Goal: Information Seeking & Learning: Learn about a topic

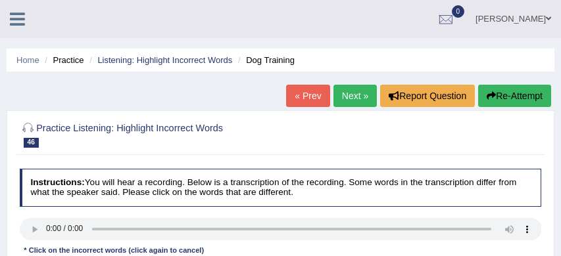
scroll to position [200, 0]
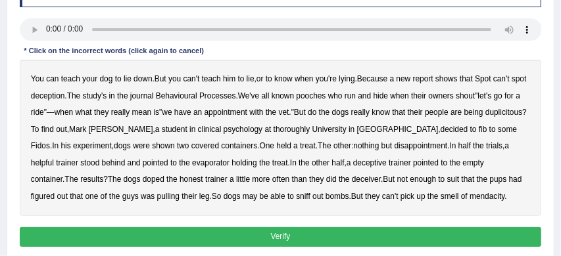
click at [298, 130] on b "thoroughly" at bounding box center [292, 129] width 37 height 9
click at [192, 164] on b "evaporator" at bounding box center [210, 162] width 37 height 9
click at [143, 179] on b "doped" at bounding box center [154, 179] width 22 height 9
click at [263, 237] on button "Verify" at bounding box center [281, 236] width 522 height 19
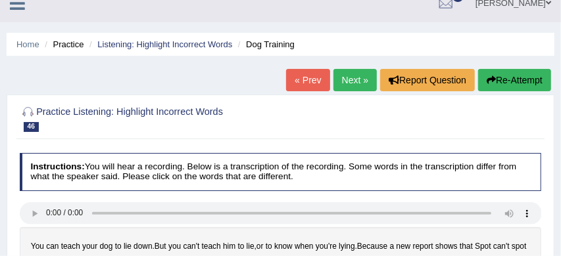
scroll to position [0, 0]
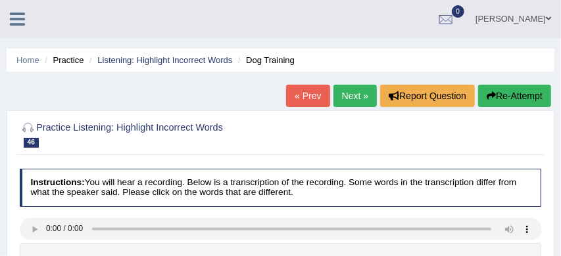
click at [346, 98] on link "Next »" at bounding box center [354, 96] width 43 height 22
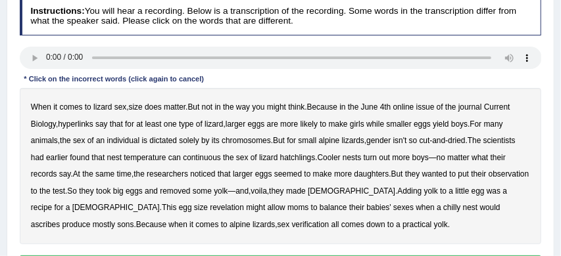
scroll to position [175, 0]
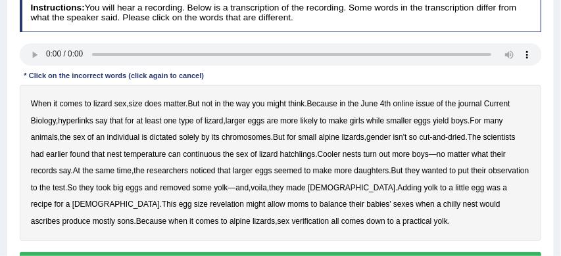
click at [80, 119] on b "hyperlinks" at bounding box center [76, 120] width 36 height 9
click at [221, 153] on b "continuous" at bounding box center [202, 154] width 38 height 9
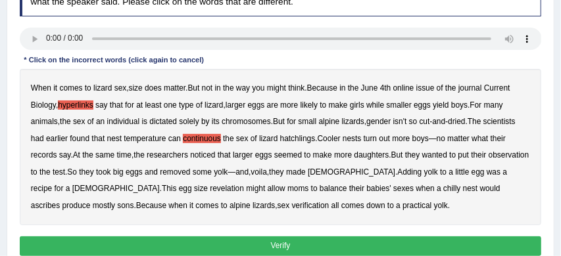
scroll to position [205, 0]
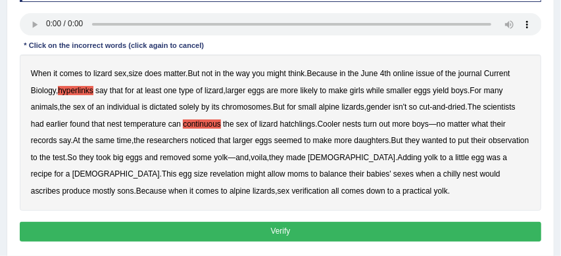
click at [57, 143] on b "records" at bounding box center [44, 140] width 26 height 9
click at [210, 176] on b "revelation" at bounding box center [227, 174] width 34 height 9
click at [292, 192] on b "verification" at bounding box center [310, 191] width 37 height 9
click at [373, 231] on button "Verify" at bounding box center [281, 231] width 522 height 19
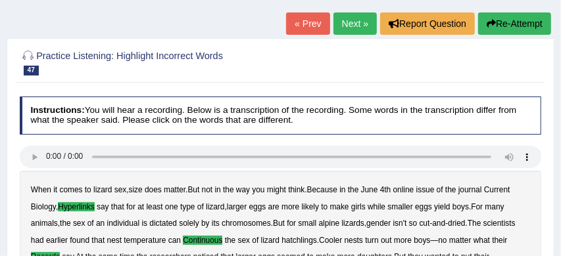
scroll to position [70, 0]
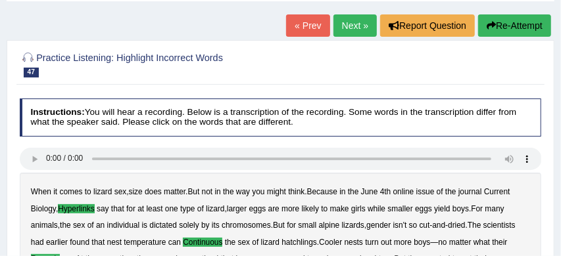
click at [349, 29] on link "Next »" at bounding box center [354, 25] width 43 height 22
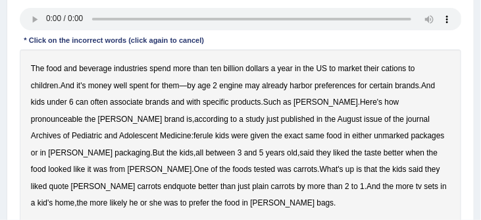
scroll to position [221, 0]
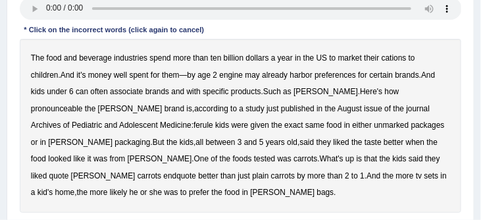
click at [393, 58] on b "cations" at bounding box center [393, 57] width 25 height 9
click at [219, 76] on b "engine" at bounding box center [231, 74] width 24 height 9
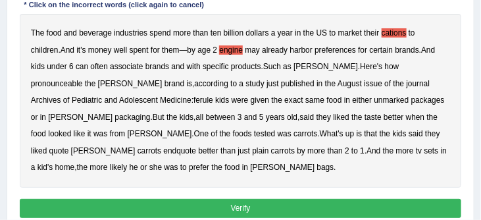
scroll to position [251, 0]
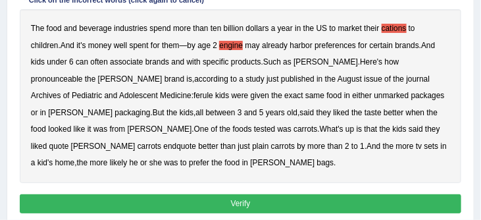
click at [83, 74] on b "pronounceable" at bounding box center [57, 78] width 52 height 9
click at [250, 206] on button "Verify" at bounding box center [241, 203] width 442 height 19
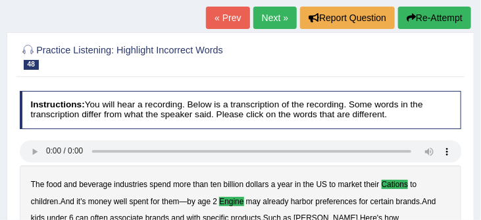
scroll to position [74, 0]
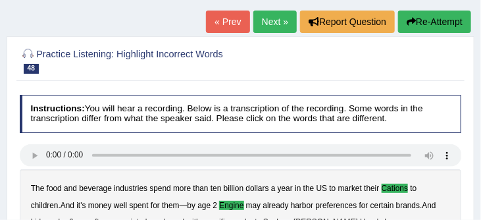
click at [271, 21] on link "Next »" at bounding box center [274, 22] width 43 height 22
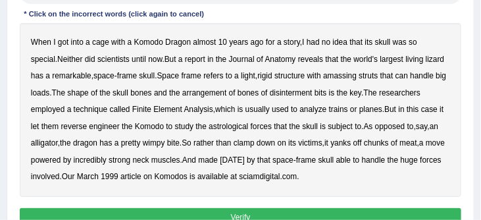
scroll to position [248, 0]
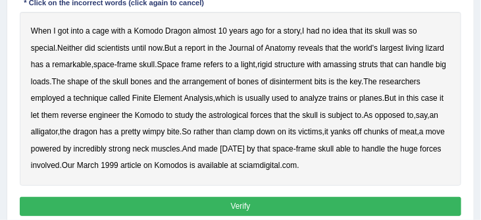
click at [356, 66] on b "amassing" at bounding box center [340, 64] width 34 height 9
click at [312, 84] on b "disinterment" at bounding box center [291, 81] width 43 height 9
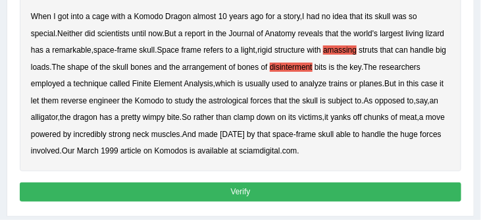
scroll to position [264, 0]
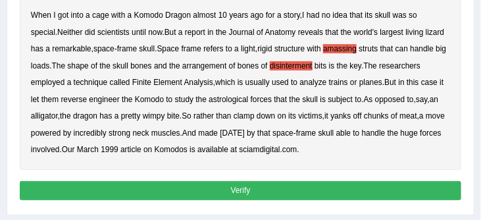
click at [248, 101] on b "astrological" at bounding box center [227, 99] width 39 height 9
click at [297, 187] on button "Verify" at bounding box center [241, 190] width 442 height 19
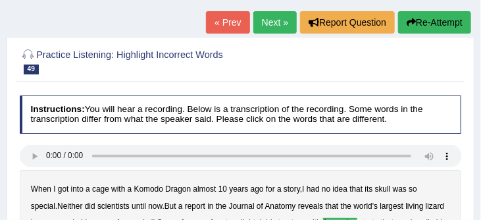
scroll to position [69, 0]
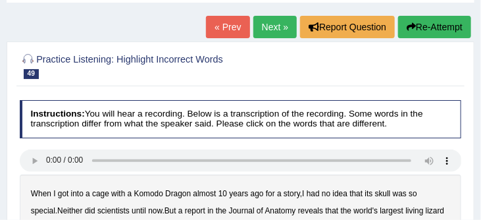
click at [266, 26] on link "Next »" at bounding box center [274, 27] width 43 height 22
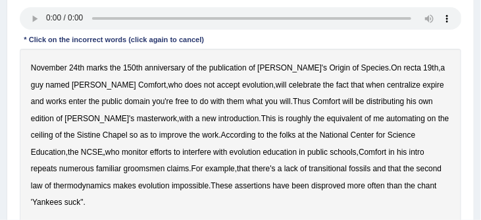
scroll to position [214, 0]
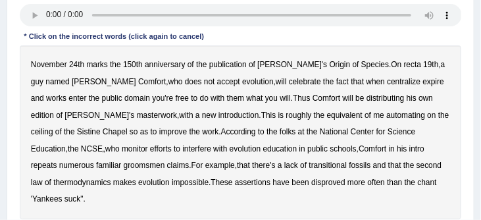
click at [387, 84] on b "centralize" at bounding box center [404, 81] width 34 height 9
click at [386, 116] on b "automating" at bounding box center [405, 114] width 39 height 9
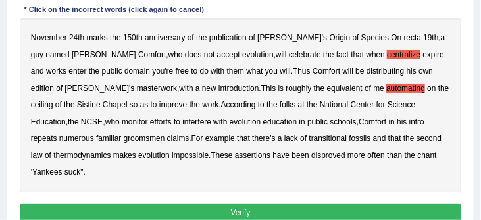
scroll to position [243, 0]
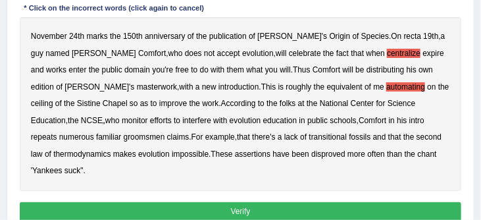
click at [248, 212] on button "Verify" at bounding box center [241, 211] width 442 height 19
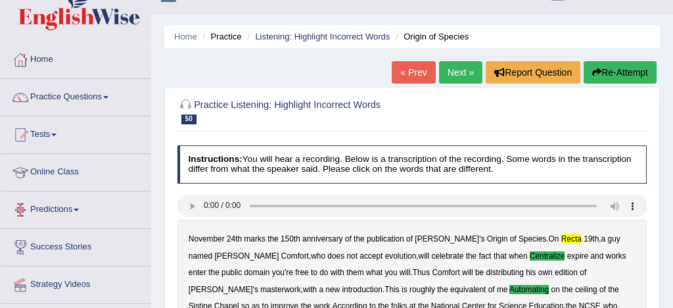
scroll to position [20, 0]
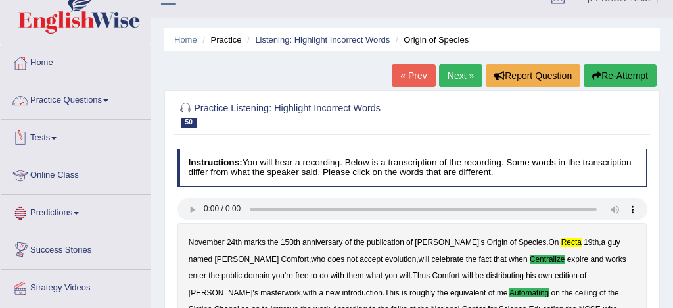
click at [80, 102] on link "Practice Questions" at bounding box center [76, 98] width 150 height 33
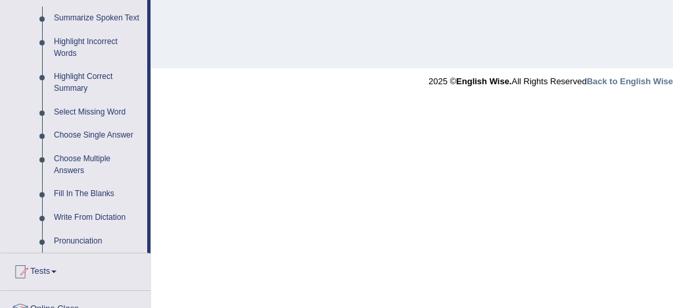
scroll to position [594, 0]
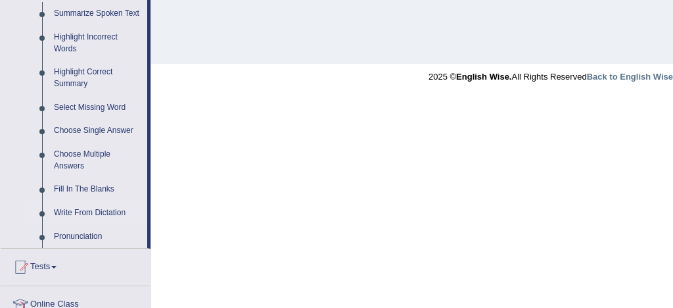
click at [107, 219] on link "Write From Dictation" at bounding box center [97, 213] width 99 height 24
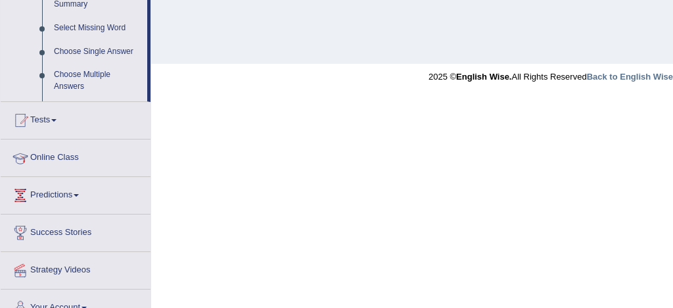
scroll to position [383, 0]
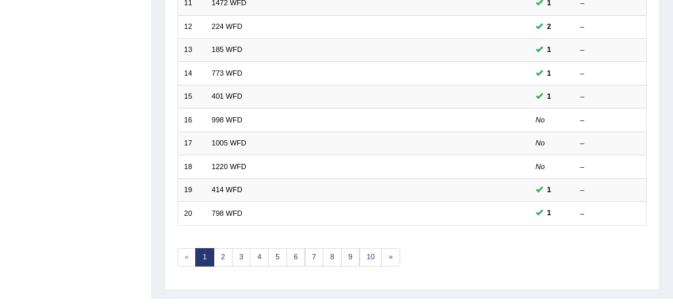
scroll to position [432, 0]
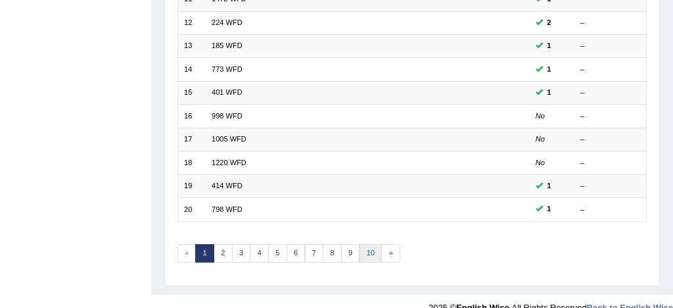
click at [371, 247] on link "10" at bounding box center [371, 253] width 23 height 18
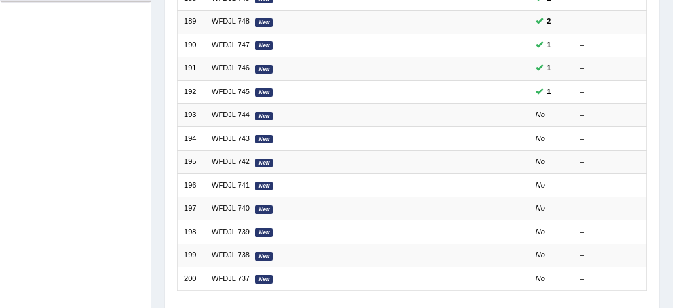
scroll to position [366, 0]
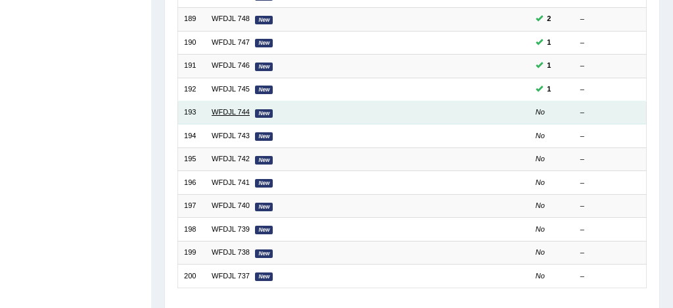
click at [245, 112] on link "WFDJL 744" at bounding box center [231, 112] width 38 height 8
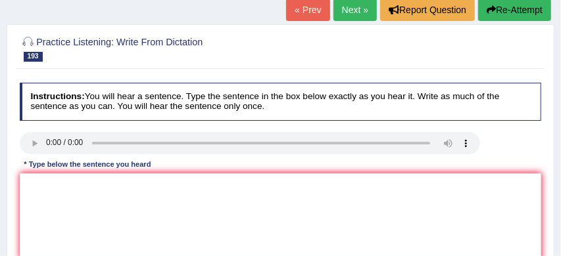
scroll to position [130, 0]
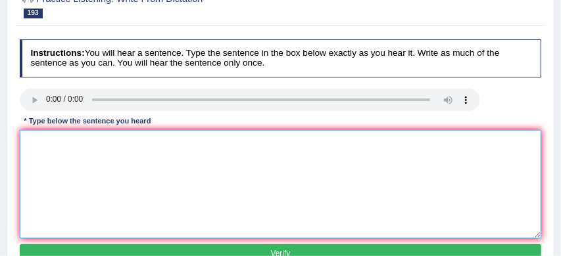
click at [44, 134] on textarea at bounding box center [281, 184] width 522 height 108
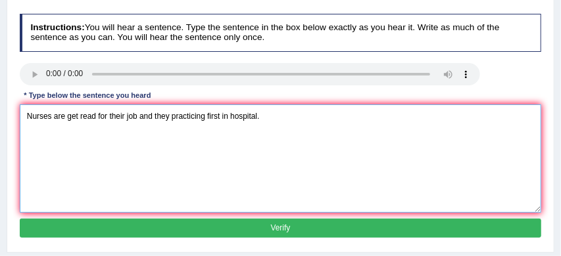
scroll to position [155, 0]
type textarea "Nurses are get read for their job and they practicing first in hospital."
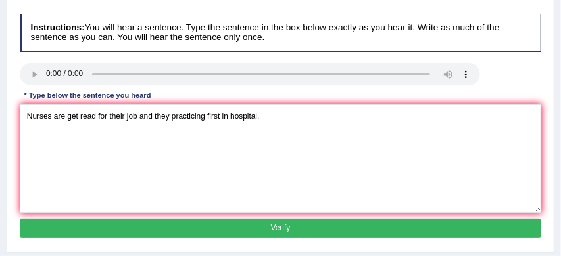
click at [193, 231] on button "Verify" at bounding box center [281, 228] width 522 height 19
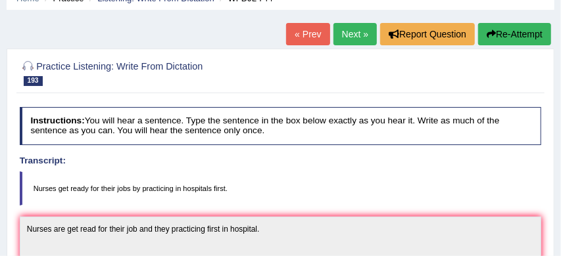
scroll to position [60, 0]
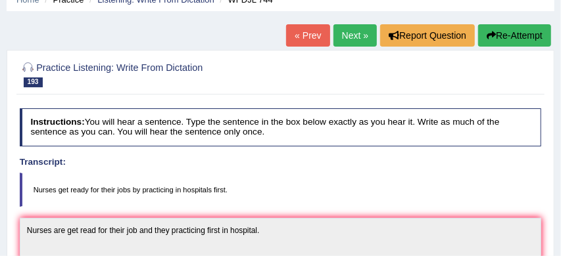
click at [519, 28] on button "Re-Attempt" at bounding box center [514, 35] width 73 height 22
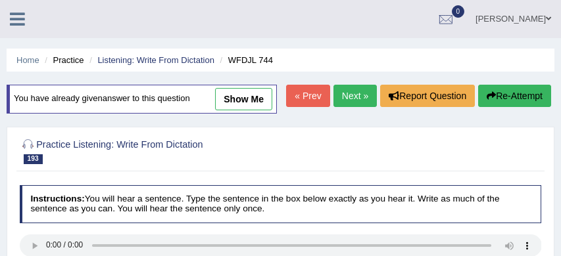
scroll to position [144, 0]
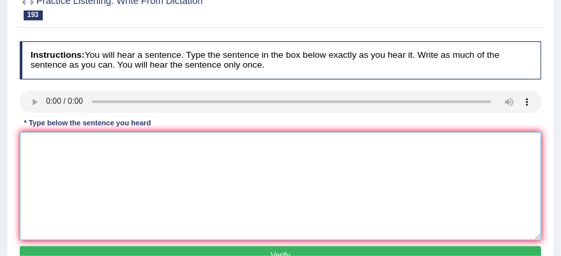
click at [160, 197] on textarea at bounding box center [281, 186] width 522 height 108
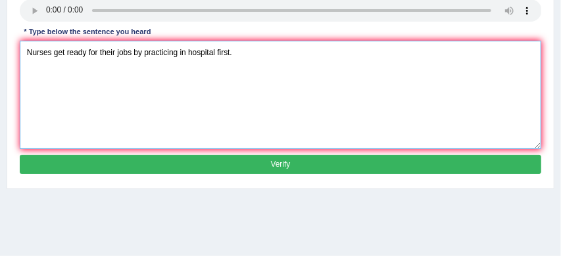
type textarea "Nurses get ready for their jobs by practicing in hospital first."
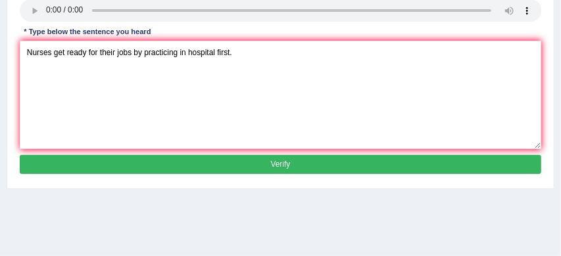
click at [272, 174] on button "Verify" at bounding box center [281, 164] width 522 height 19
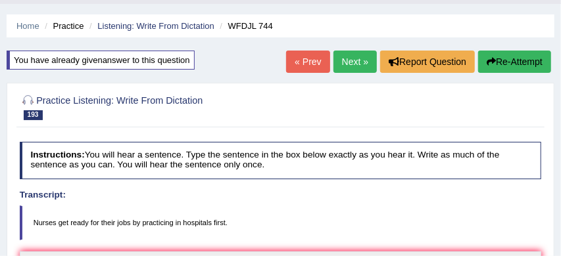
scroll to position [29, 0]
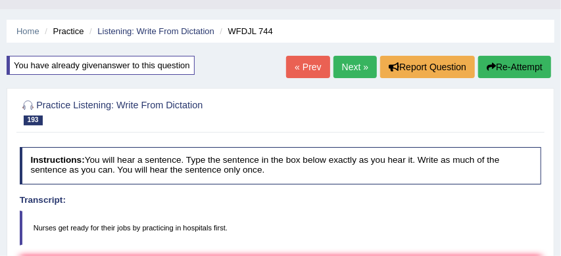
click at [352, 64] on link "Next »" at bounding box center [354, 67] width 43 height 22
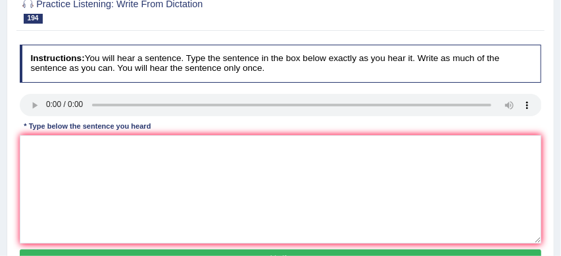
scroll to position [125, 0]
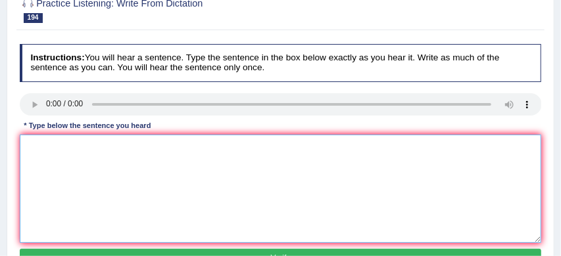
click at [41, 143] on textarea at bounding box center [281, 189] width 522 height 108
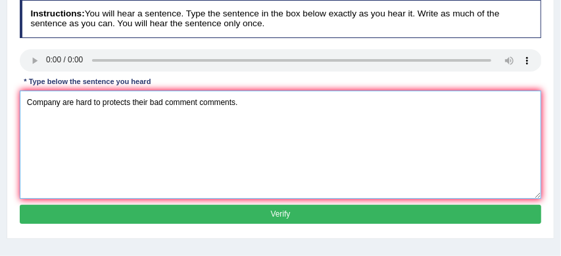
scroll to position [170, 0]
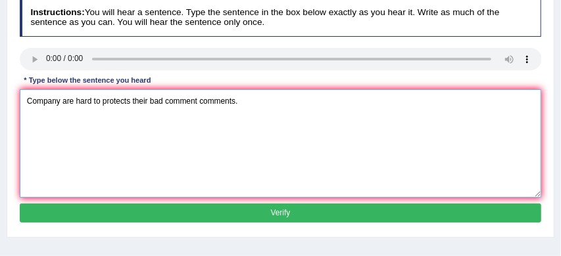
type textarea "Company are hard to protects their bad comment comments."
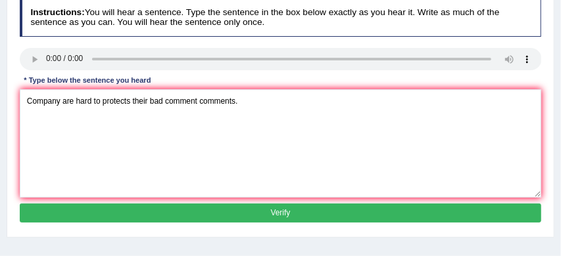
click at [224, 213] on button "Verify" at bounding box center [281, 213] width 522 height 19
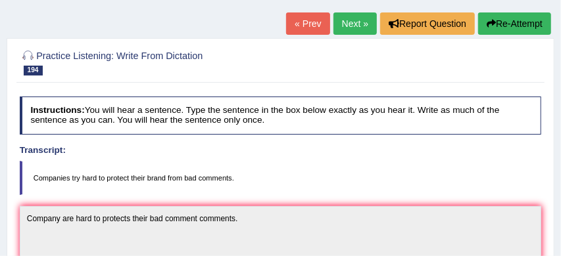
scroll to position [72, 0]
click at [514, 24] on button "Re-Attempt" at bounding box center [514, 23] width 73 height 22
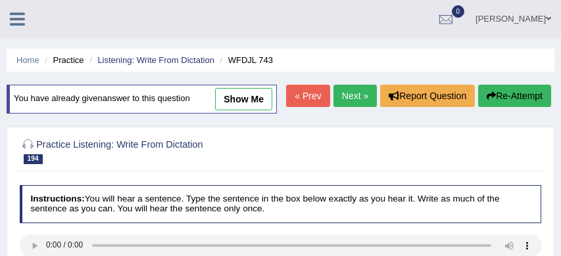
scroll to position [114, 0]
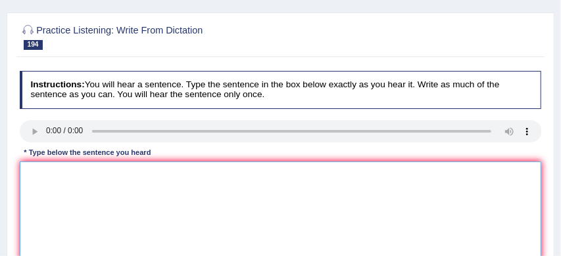
click at [55, 207] on textarea at bounding box center [281, 216] width 522 height 108
click at [149, 199] on textarea "companies try hard to protect their bad" at bounding box center [281, 216] width 522 height 108
click at [195, 204] on textarea "companies try hard to protect their from bad" at bounding box center [281, 216] width 522 height 108
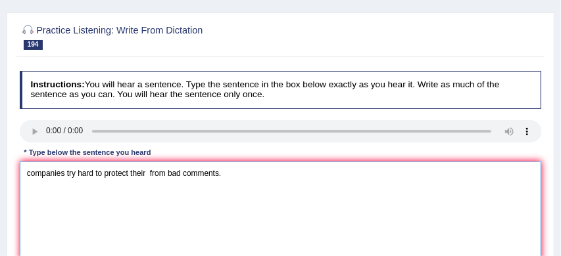
type textarea "companies try hard to protect their from bad comments."
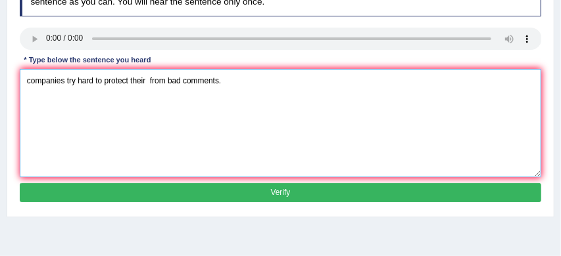
scroll to position [208, 0]
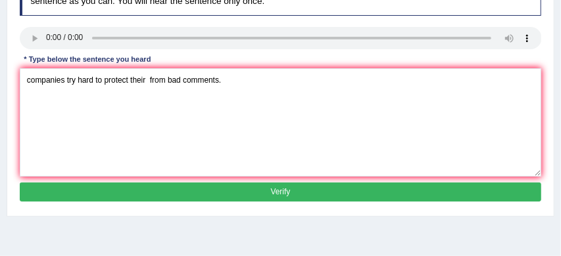
click at [306, 202] on button "Verify" at bounding box center [281, 192] width 522 height 19
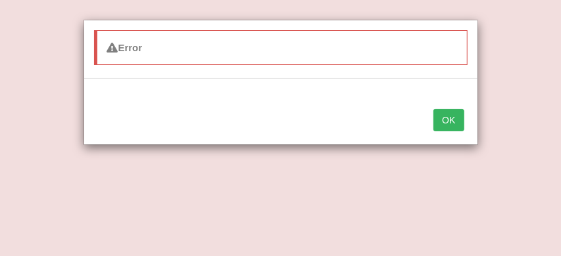
click at [449, 119] on button "OK" at bounding box center [448, 120] width 30 height 22
